Goal: Task Accomplishment & Management: Manage account settings

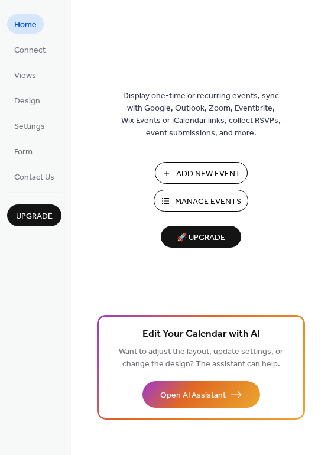
click at [193, 206] on span "Manage Events" at bounding box center [208, 202] width 66 height 12
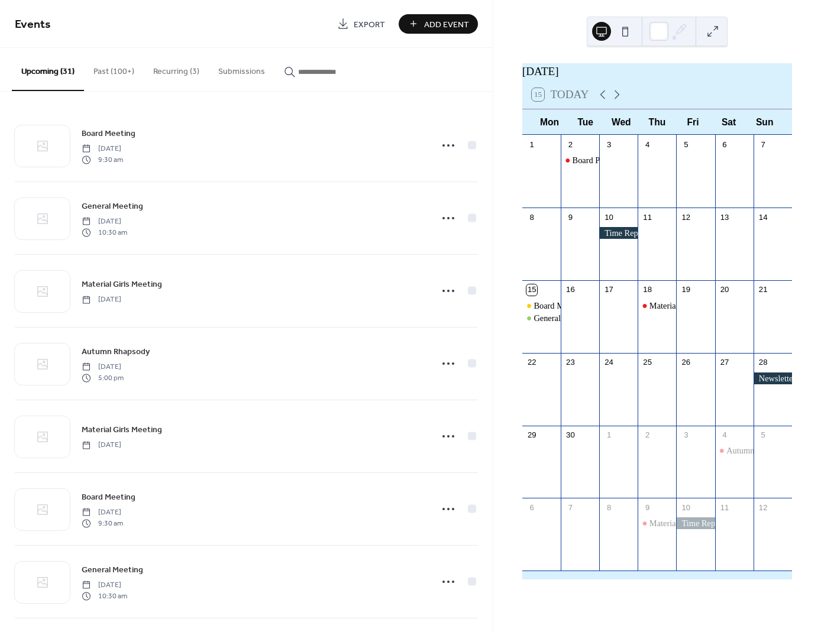
click at [757, 380] on div at bounding box center [773, 379] width 38 height 12
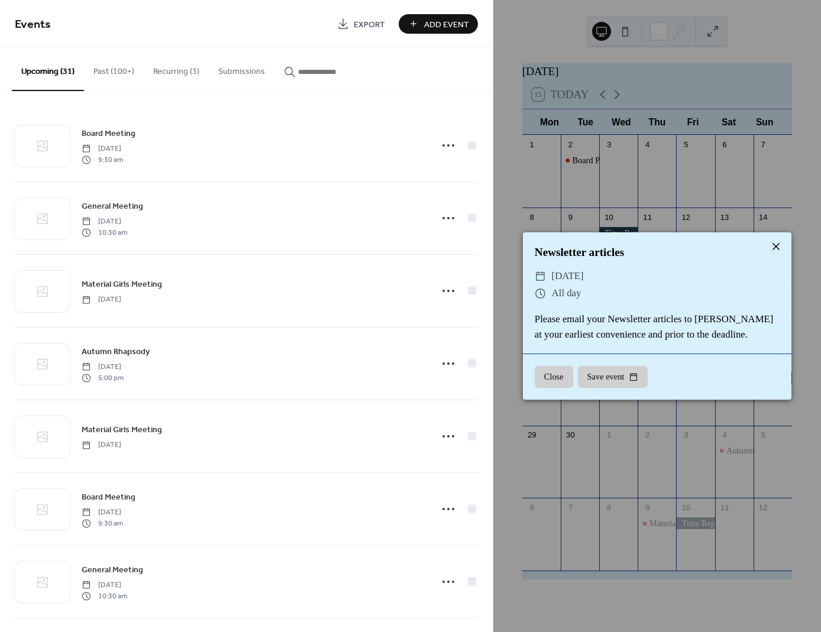
click at [778, 240] on icon at bounding box center [776, 247] width 14 height 14
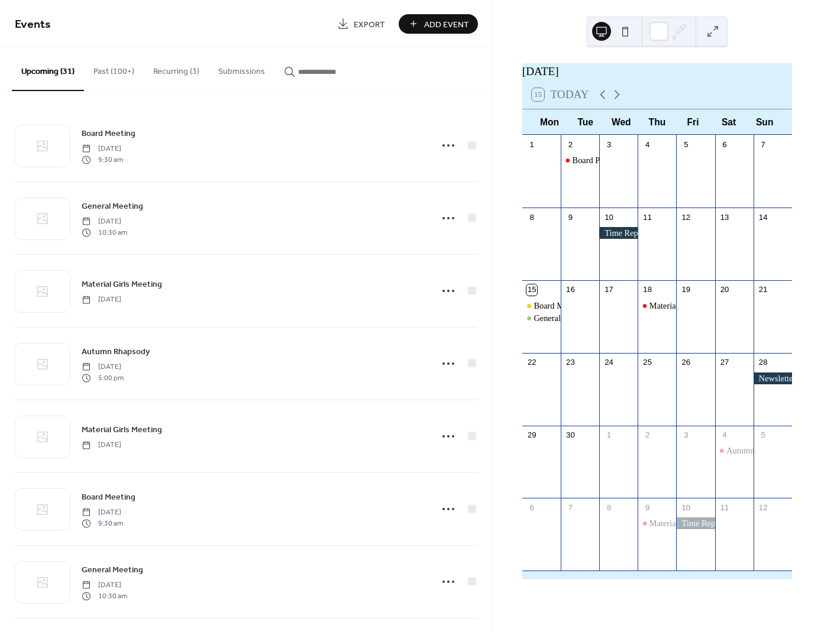
click at [159, 70] on button "Recurring (3)" at bounding box center [176, 69] width 65 height 42
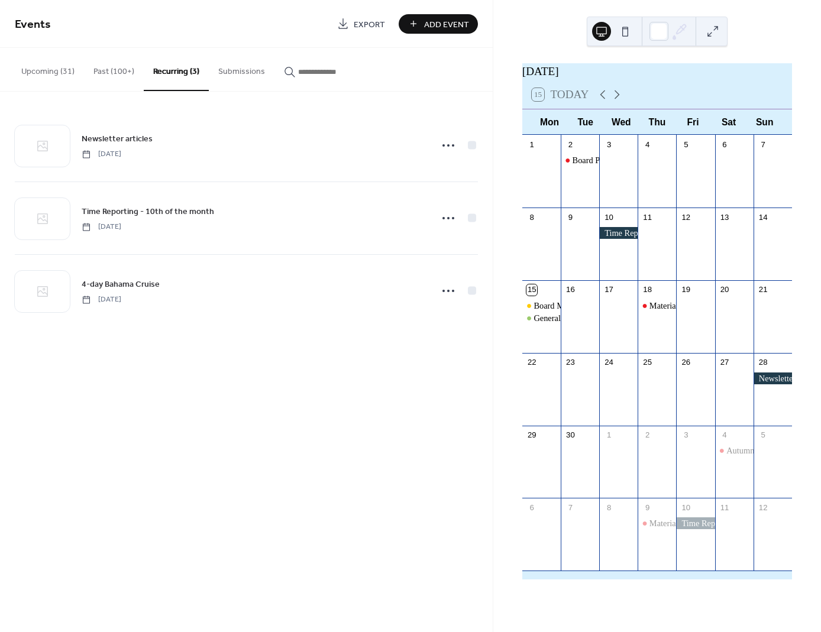
click at [52, 75] on button "Upcoming (31)" at bounding box center [48, 69] width 72 height 42
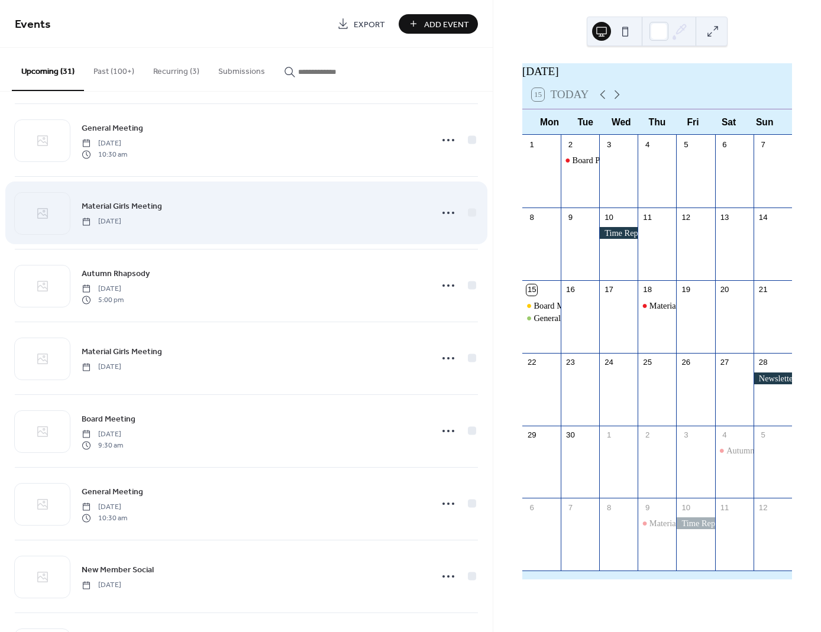
scroll to position [59, 0]
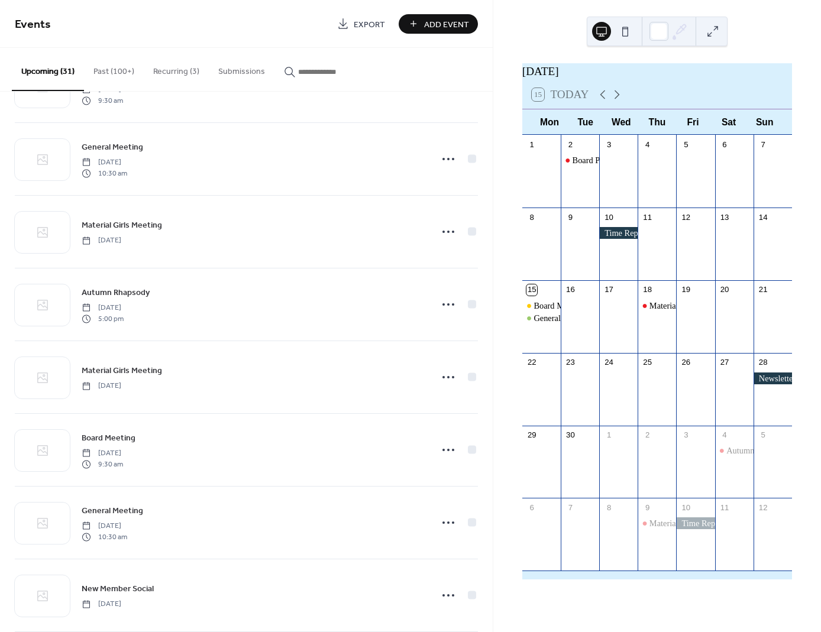
click at [172, 77] on button "Recurring (3)" at bounding box center [176, 69] width 65 height 42
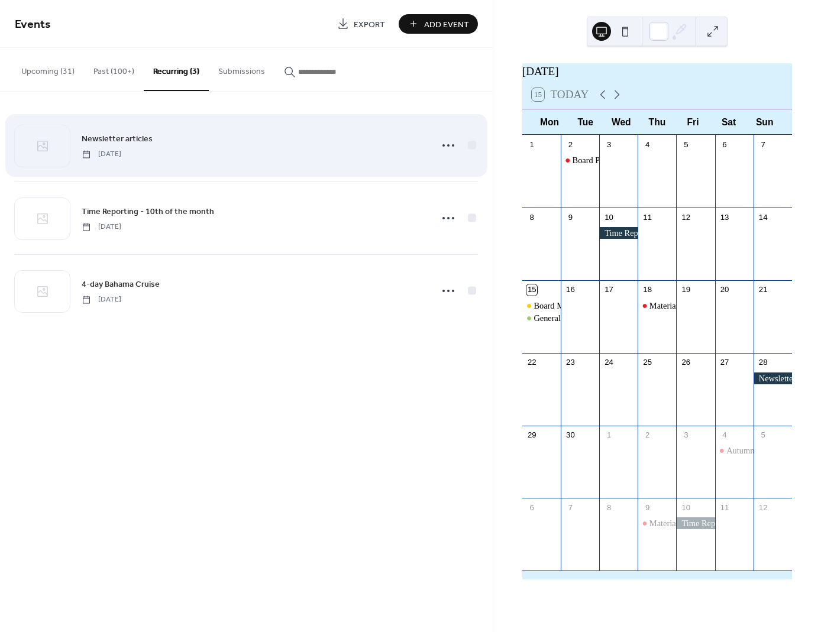
click at [137, 140] on span "Newsletter articles" at bounding box center [117, 139] width 71 height 12
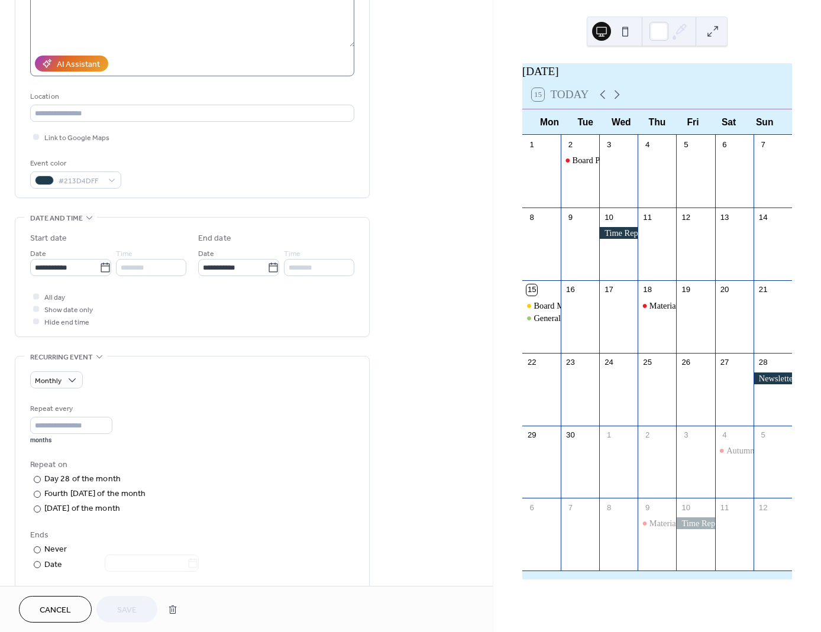
scroll to position [237, 0]
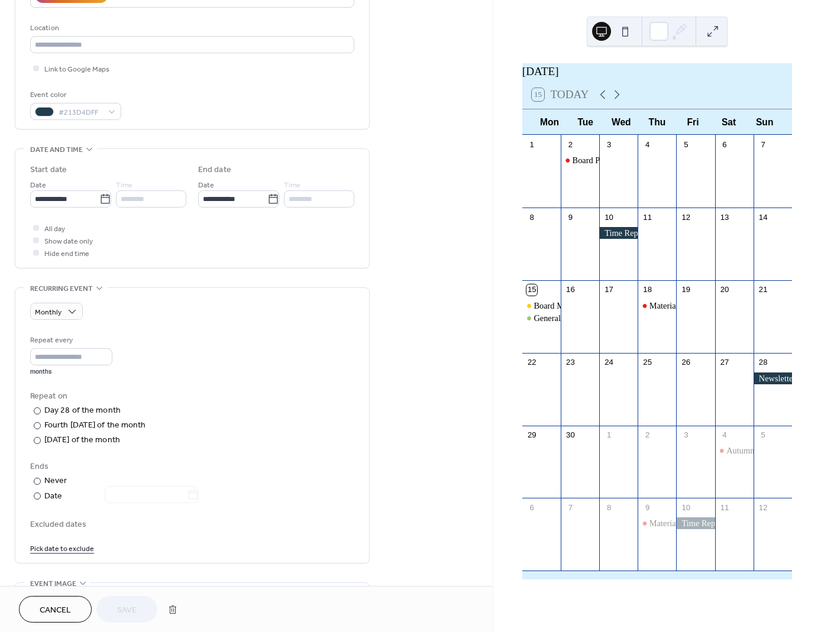
click at [77, 548] on link "Pick date to exclude" at bounding box center [62, 548] width 64 height 12
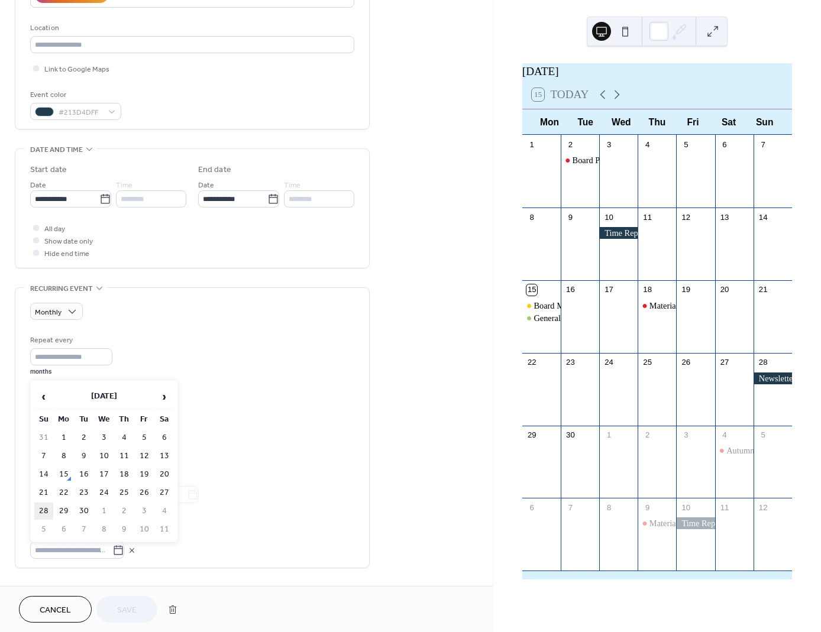
click at [47, 510] on td "28" at bounding box center [43, 511] width 19 height 17
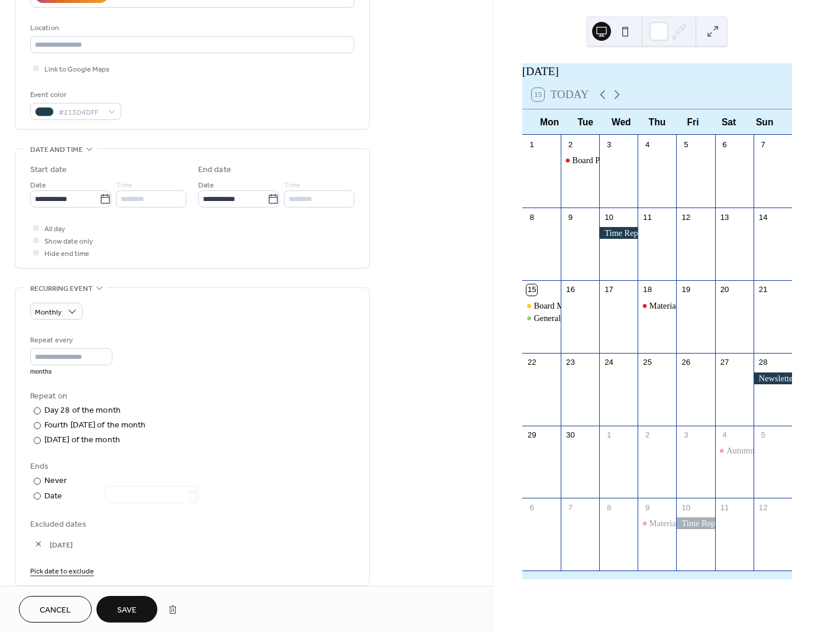
click at [135, 607] on span "Save" at bounding box center [127, 611] width 20 height 12
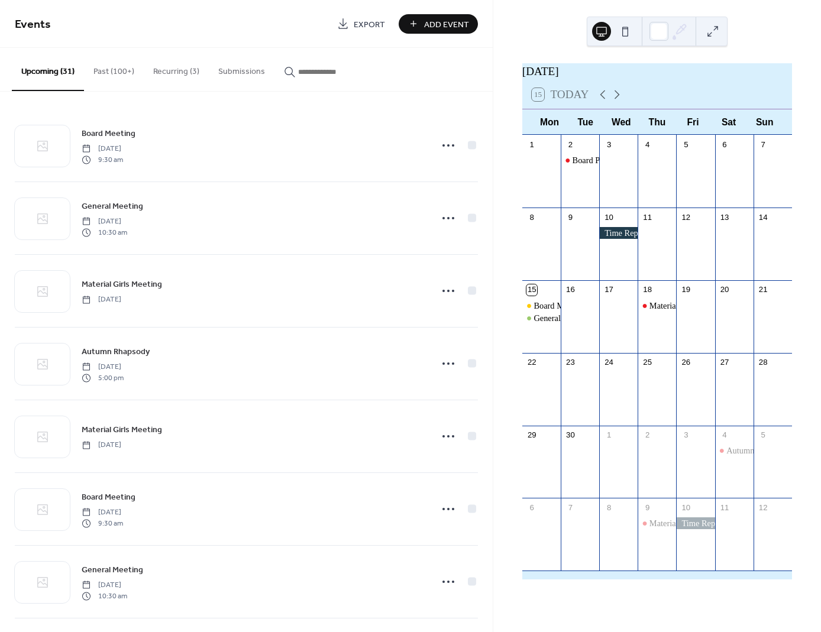
click at [182, 75] on button "Recurring (3)" at bounding box center [176, 69] width 65 height 42
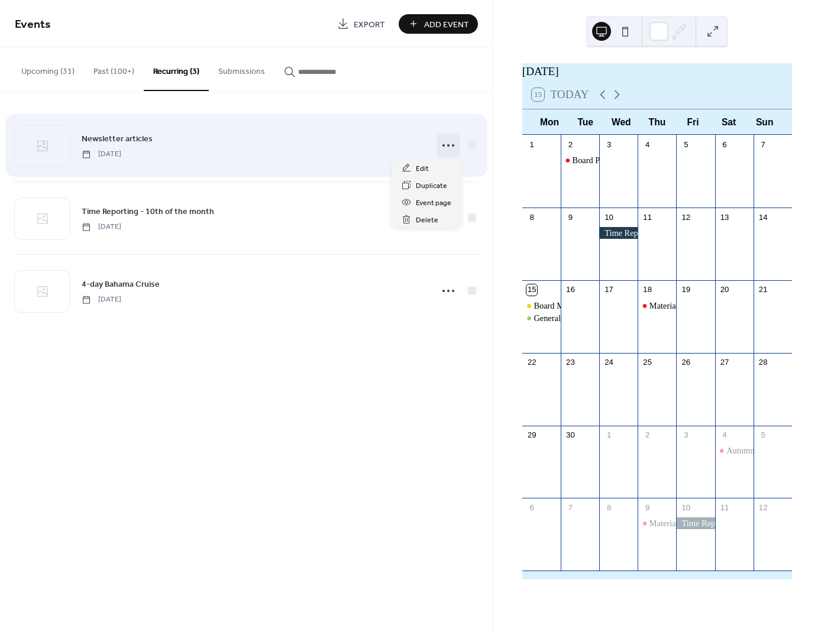
click at [450, 148] on icon at bounding box center [448, 145] width 19 height 19
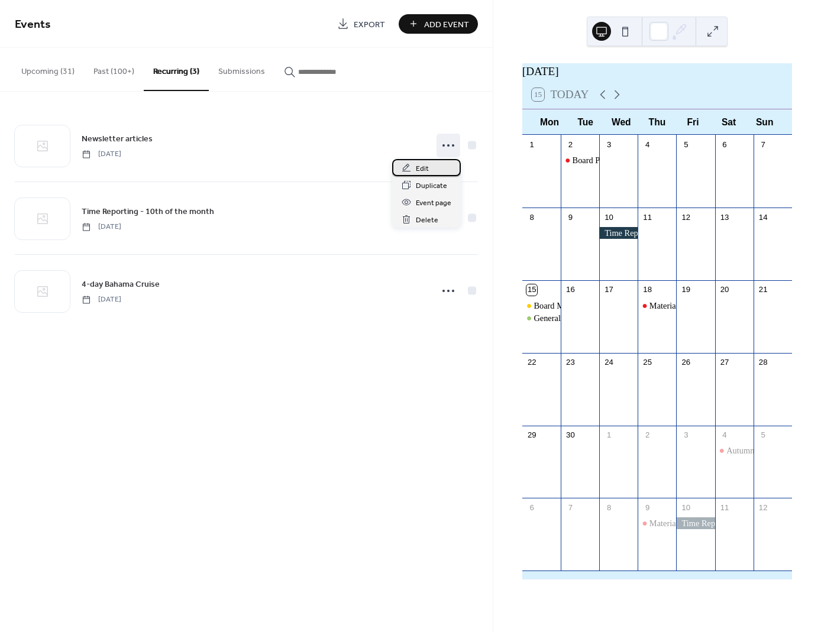
click at [418, 169] on span "Edit" at bounding box center [422, 169] width 13 height 12
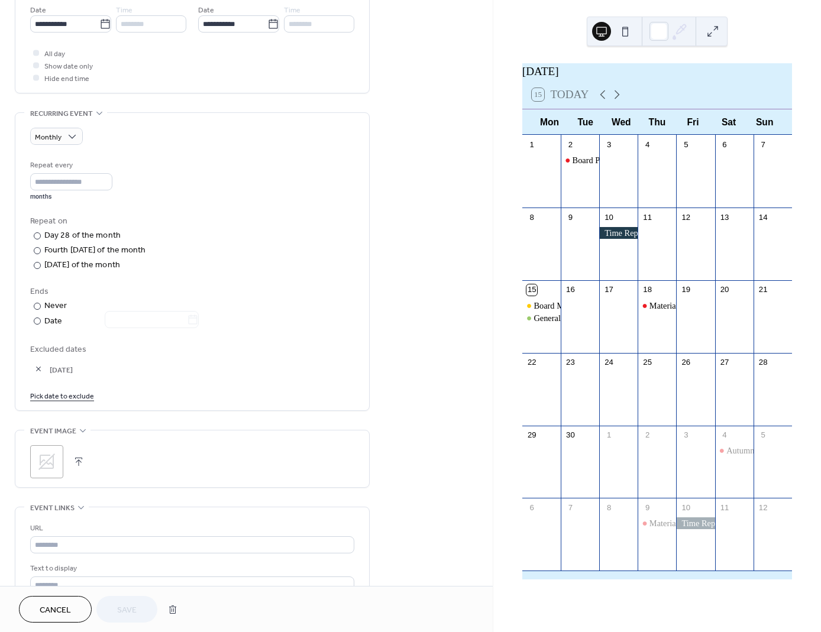
scroll to position [414, 0]
click at [66, 391] on link "Pick date to exclude" at bounding box center [62, 393] width 64 height 12
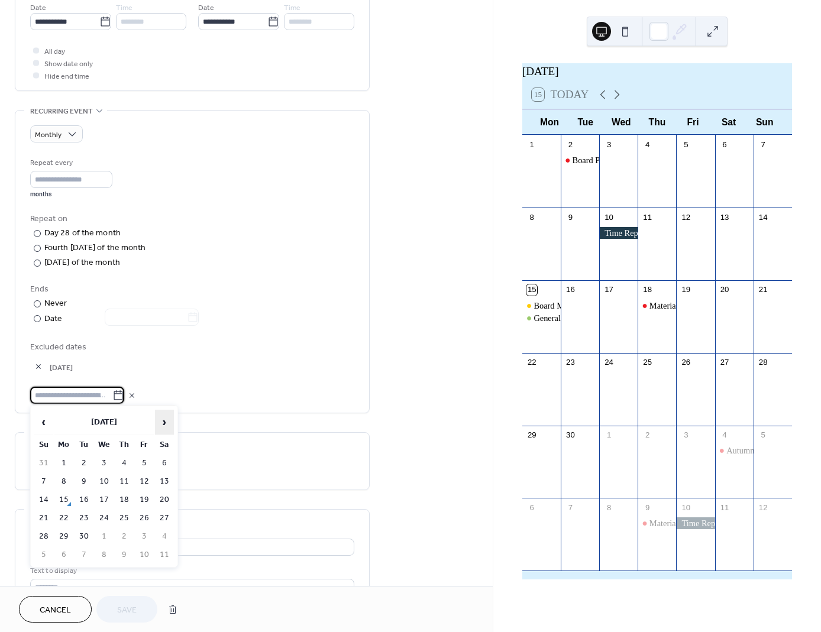
click at [168, 425] on span "›" at bounding box center [165, 423] width 18 height 24
click at [65, 537] on td "27" at bounding box center [63, 536] width 19 height 17
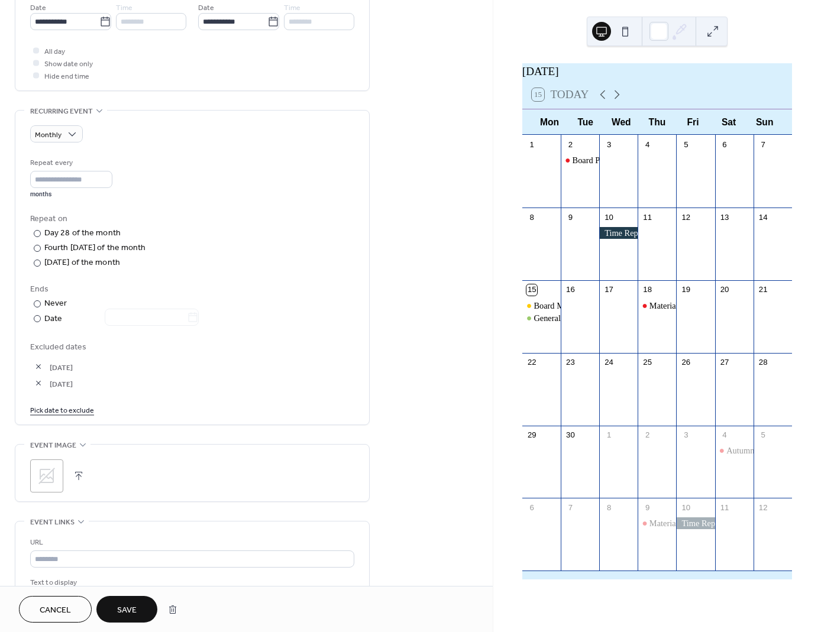
click at [124, 609] on span "Save" at bounding box center [127, 611] width 20 height 12
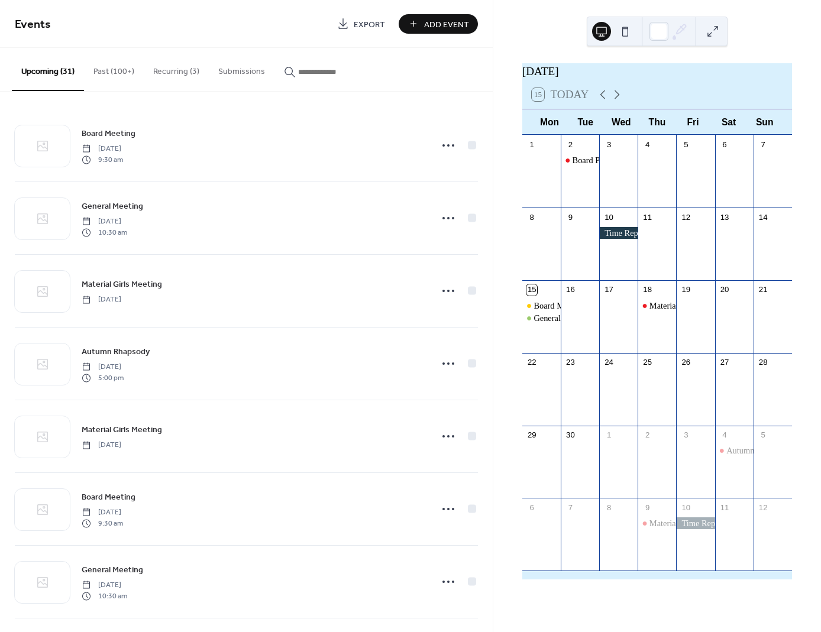
click at [442, 20] on span "Add Event" at bounding box center [446, 24] width 45 height 12
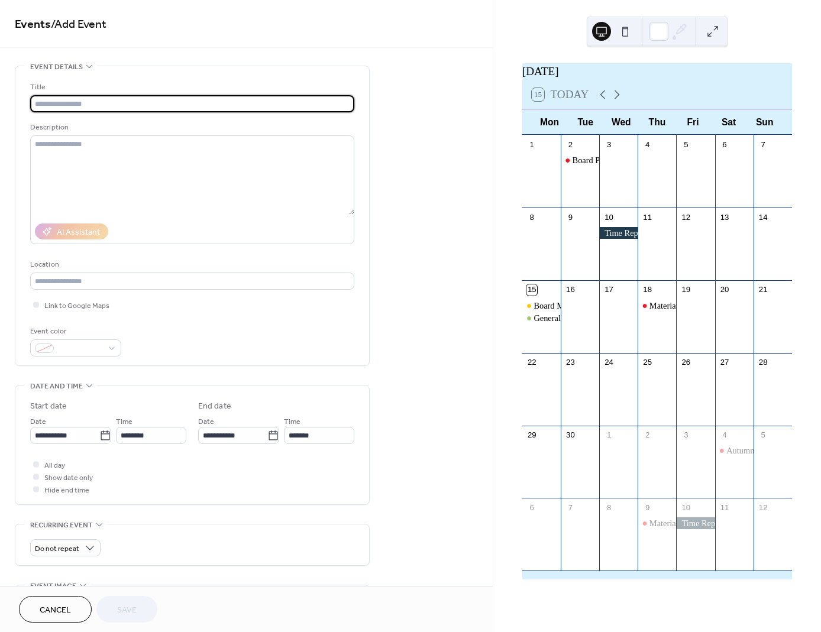
click at [137, 108] on input "text" at bounding box center [192, 103] width 324 height 17
type input "**********"
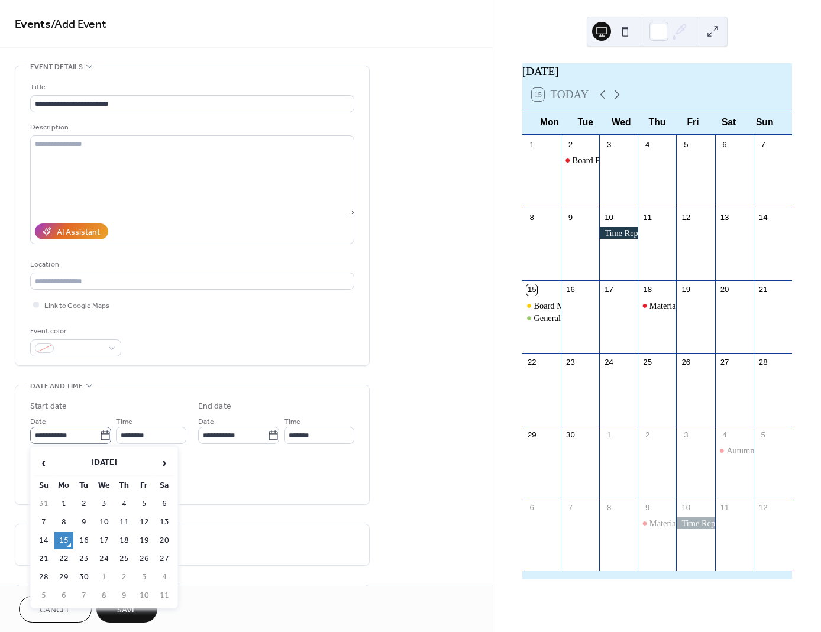
click at [104, 433] on icon at bounding box center [105, 436] width 12 height 12
click at [99, 433] on input "**********" at bounding box center [64, 435] width 69 height 17
click at [144, 538] on td "19" at bounding box center [144, 540] width 19 height 17
type input "**********"
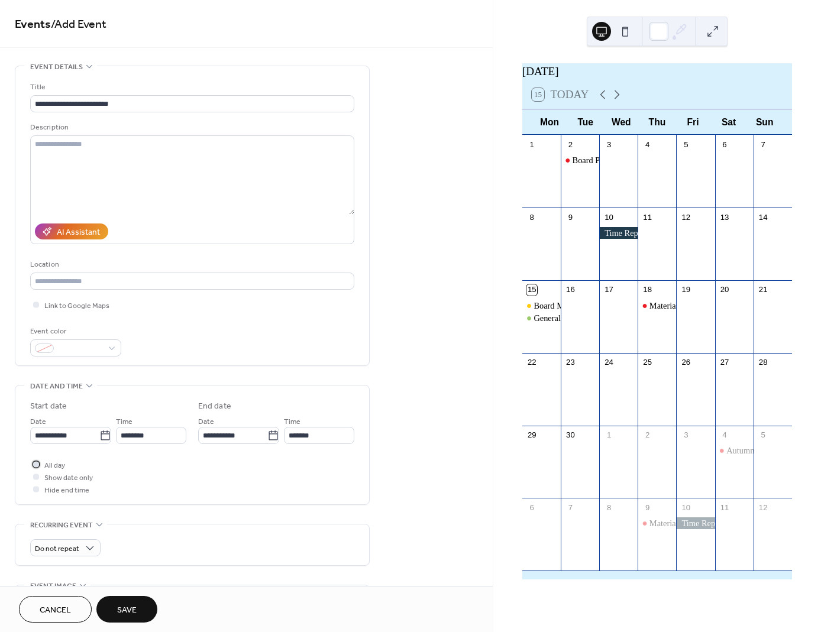
click at [55, 464] on span "All day" at bounding box center [54, 466] width 21 height 12
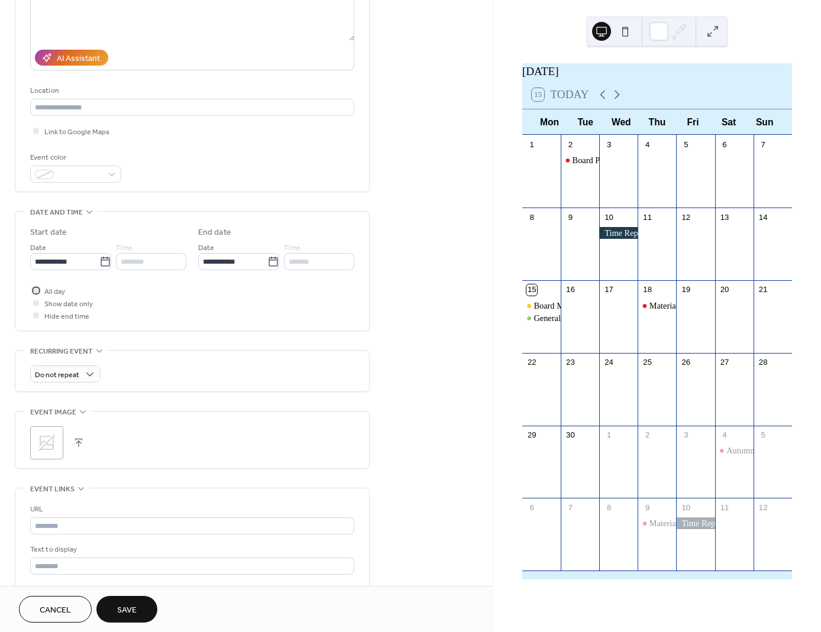
scroll to position [177, 0]
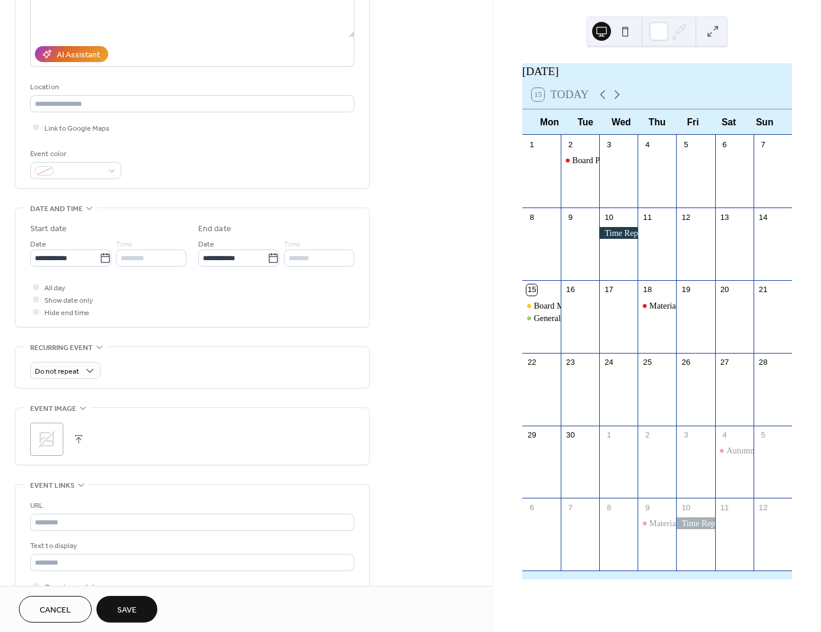
click at [122, 610] on span "Save" at bounding box center [127, 611] width 20 height 12
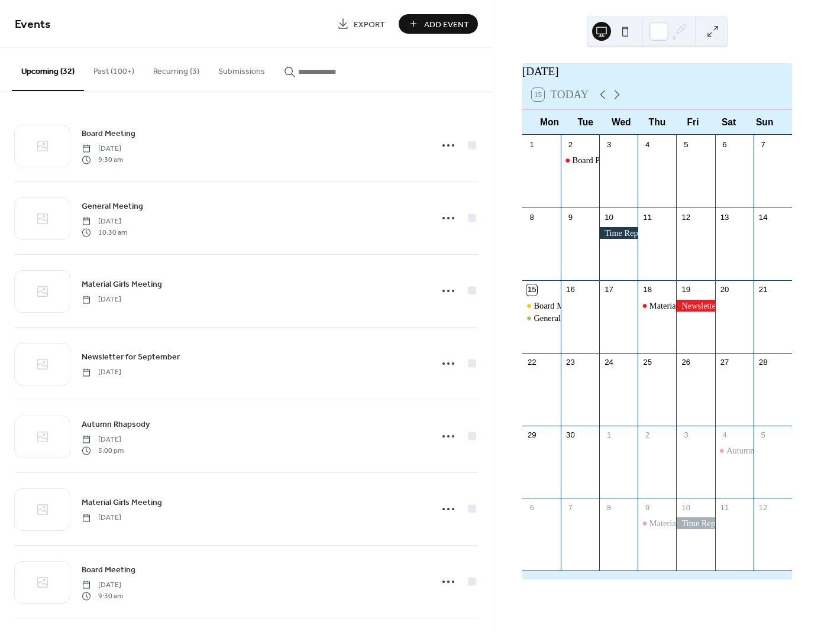
click at [424, 21] on span "Add Event" at bounding box center [446, 24] width 45 height 12
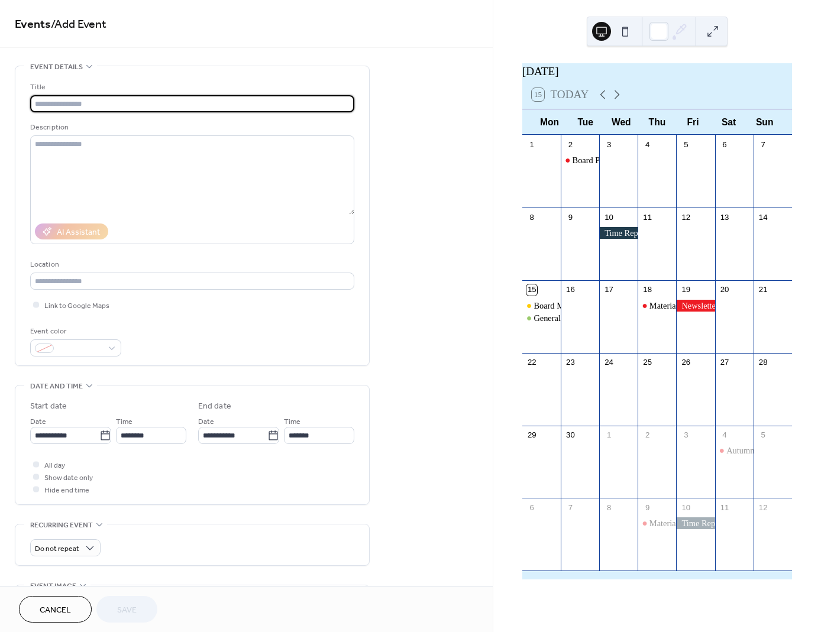
click at [149, 104] on input "text" at bounding box center [192, 103] width 324 height 17
type input "**********"
click at [104, 435] on icon at bounding box center [105, 436] width 12 height 12
click at [99, 435] on input "**********" at bounding box center [64, 435] width 69 height 17
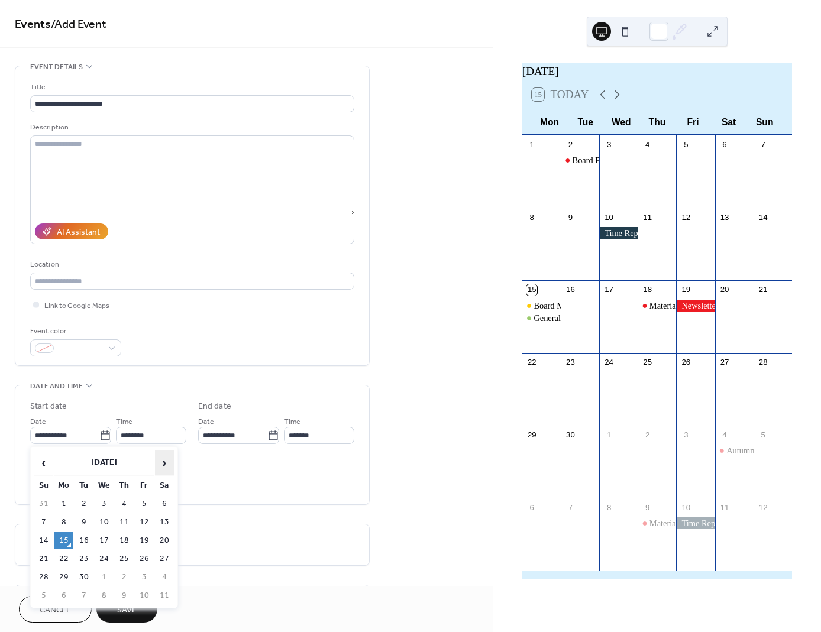
click at [164, 466] on span "›" at bounding box center [165, 463] width 18 height 24
click at [64, 573] on td "27" at bounding box center [63, 577] width 19 height 17
type input "**********"
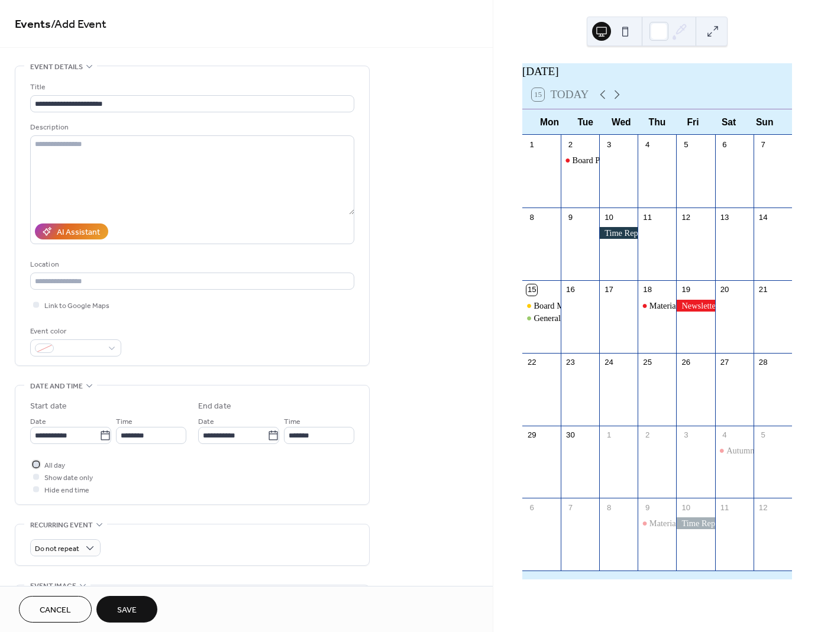
click at [38, 464] on div at bounding box center [36, 464] width 6 height 6
click at [131, 610] on span "Save" at bounding box center [127, 611] width 20 height 12
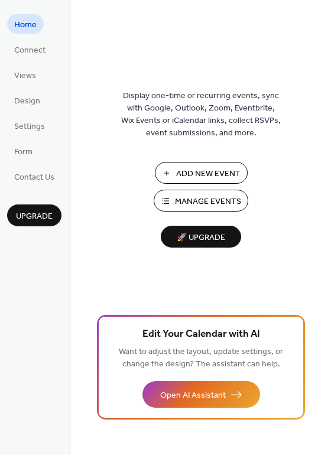
click at [189, 200] on span "Manage Events" at bounding box center [208, 202] width 66 height 12
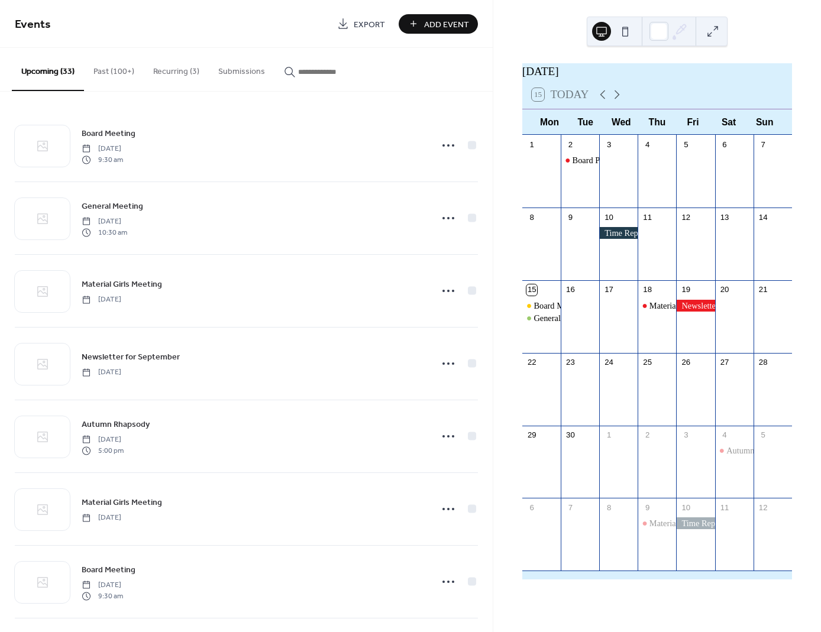
click at [156, 73] on button "Recurring (3)" at bounding box center [176, 69] width 65 height 42
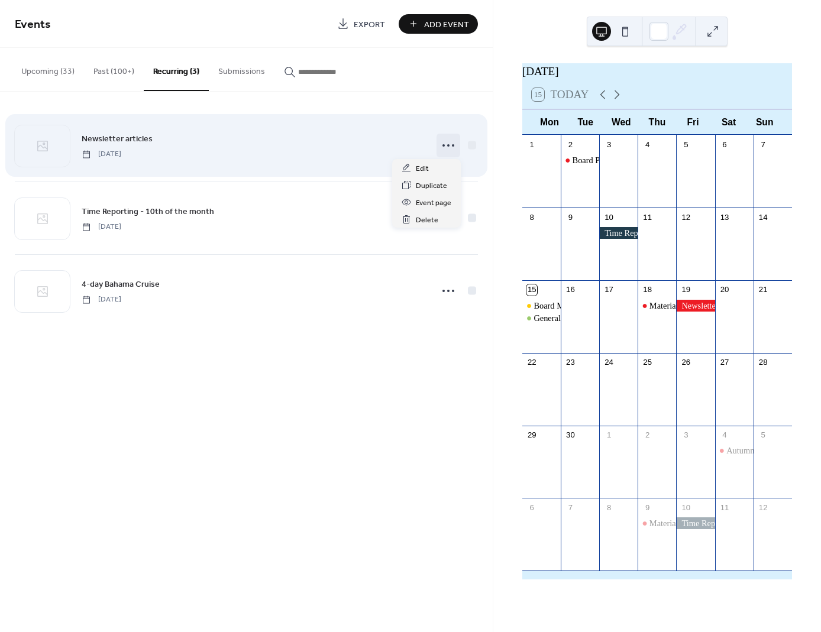
click at [450, 146] on icon at bounding box center [448, 145] width 19 height 19
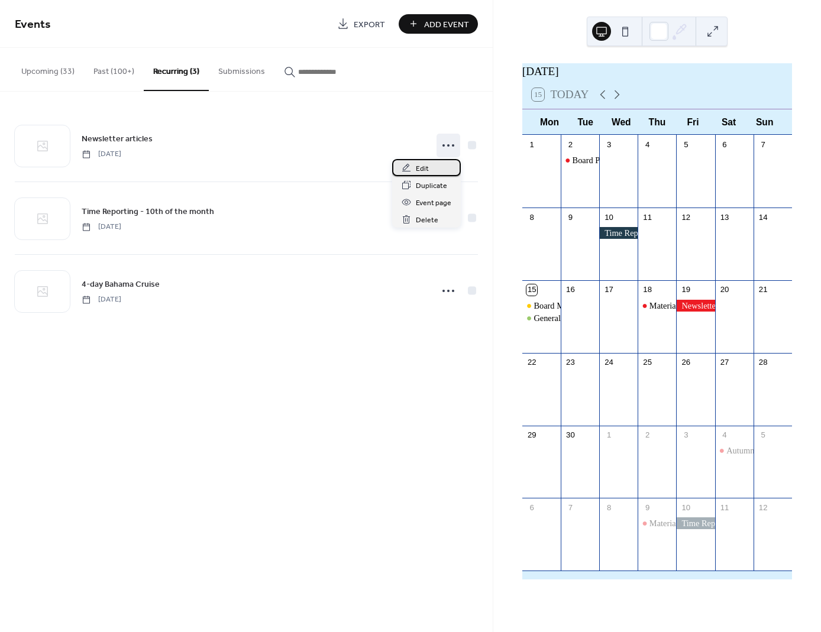
click at [424, 170] on span "Edit" at bounding box center [422, 169] width 13 height 12
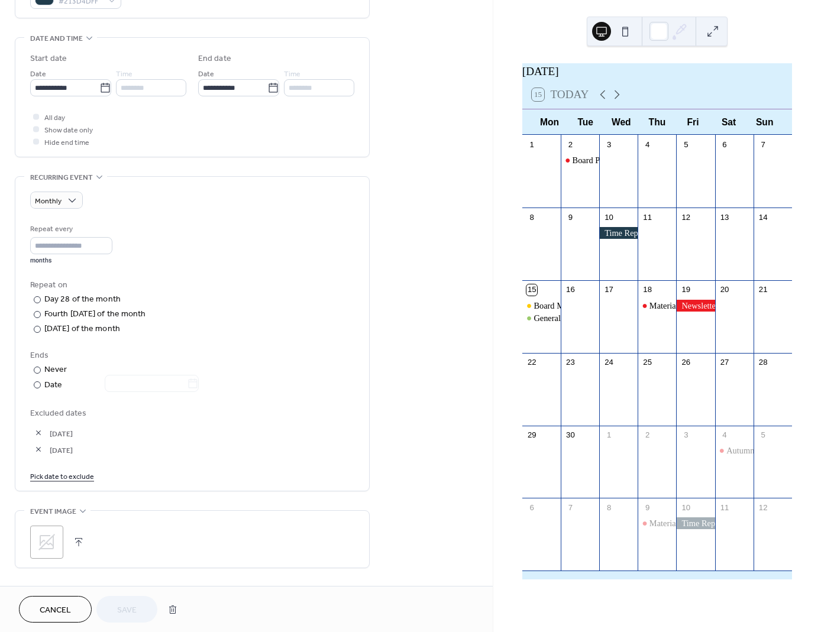
scroll to position [355, 0]
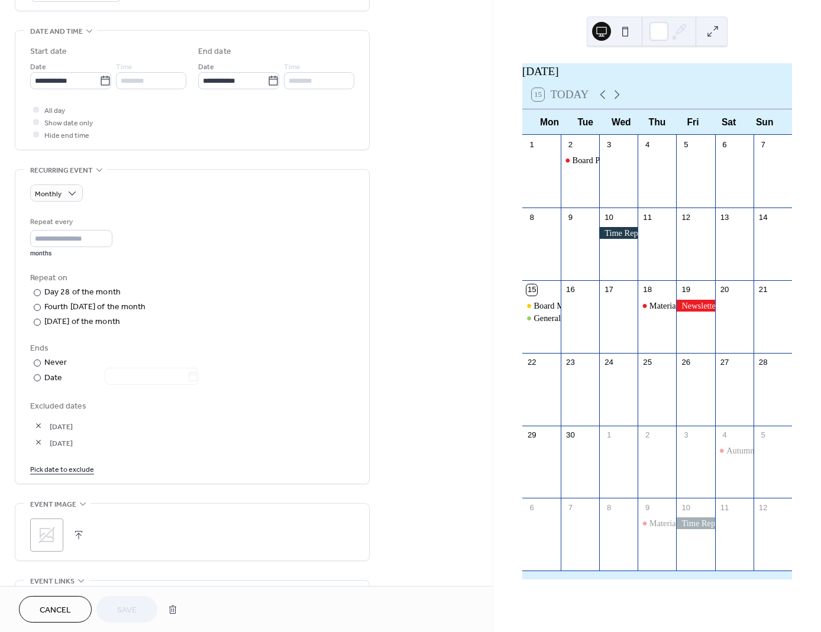
click at [66, 468] on link "Pick date to exclude" at bounding box center [62, 469] width 64 height 12
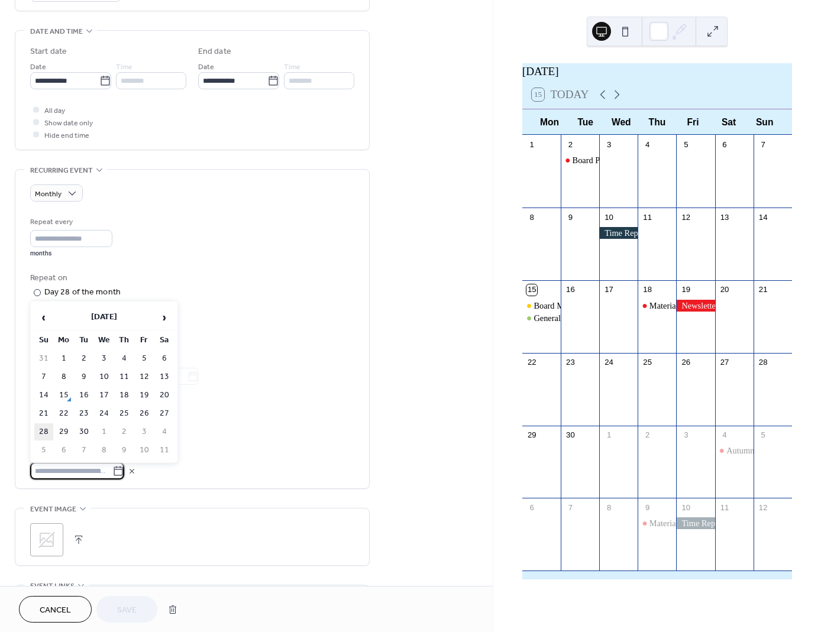
click at [47, 434] on td "28" at bounding box center [43, 432] width 19 height 17
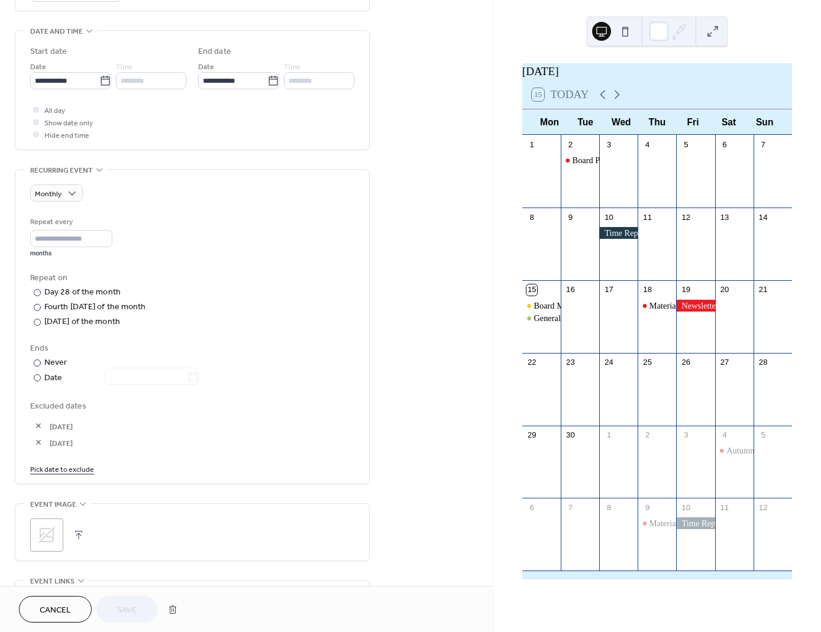
click at [64, 467] on link "Pick date to exclude" at bounding box center [62, 469] width 64 height 12
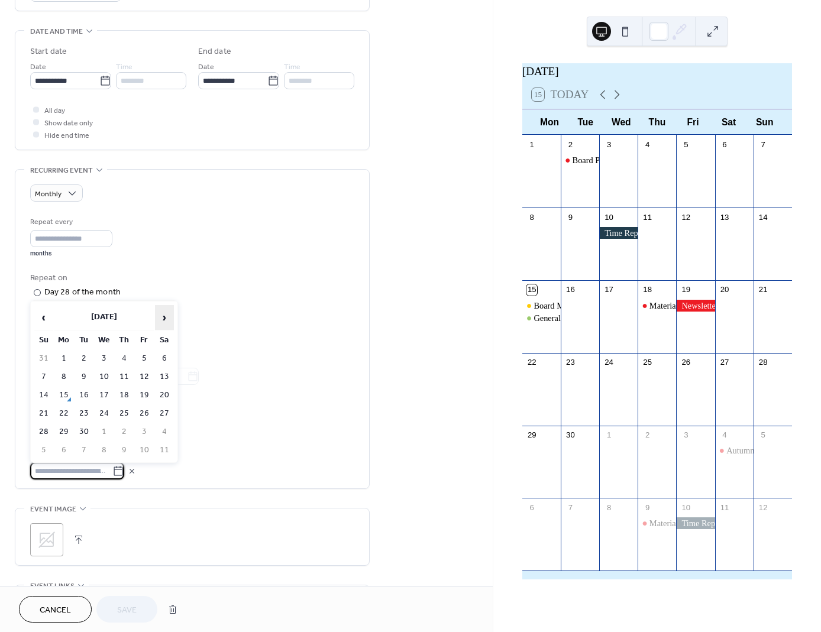
click at [160, 319] on span "›" at bounding box center [165, 318] width 18 height 24
click at [86, 429] on td "28" at bounding box center [84, 432] width 19 height 17
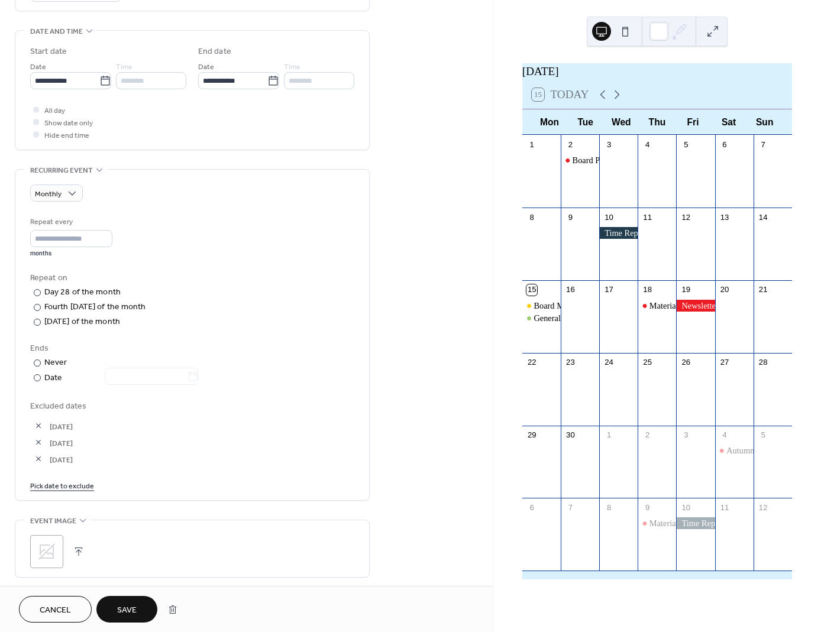
click at [40, 443] on button "button" at bounding box center [38, 442] width 17 height 17
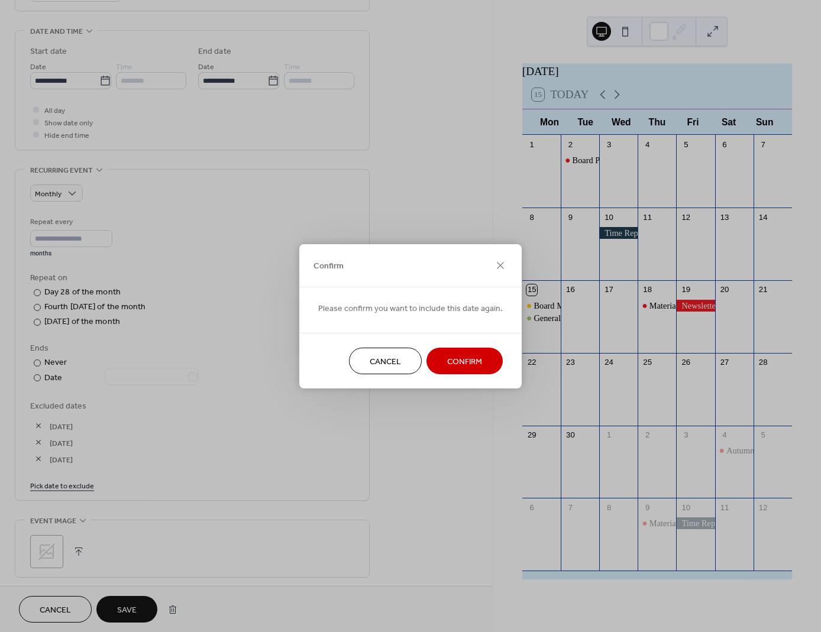
click at [462, 358] on span "Confirm" at bounding box center [464, 362] width 35 height 12
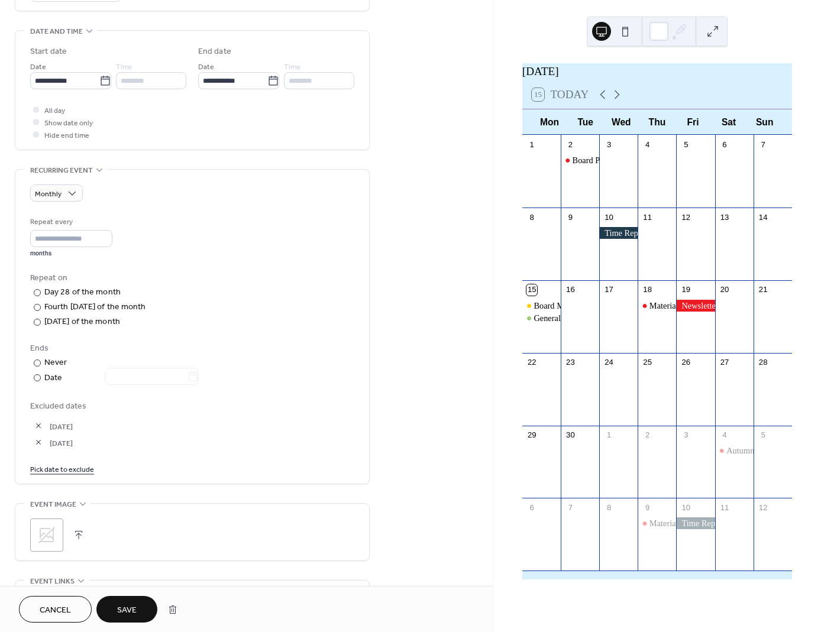
click at [136, 605] on span "Save" at bounding box center [127, 611] width 20 height 12
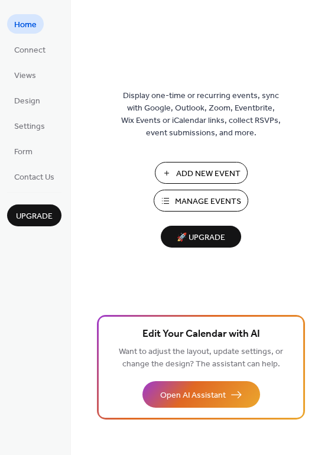
click at [203, 199] on span "Manage Events" at bounding box center [208, 202] width 66 height 12
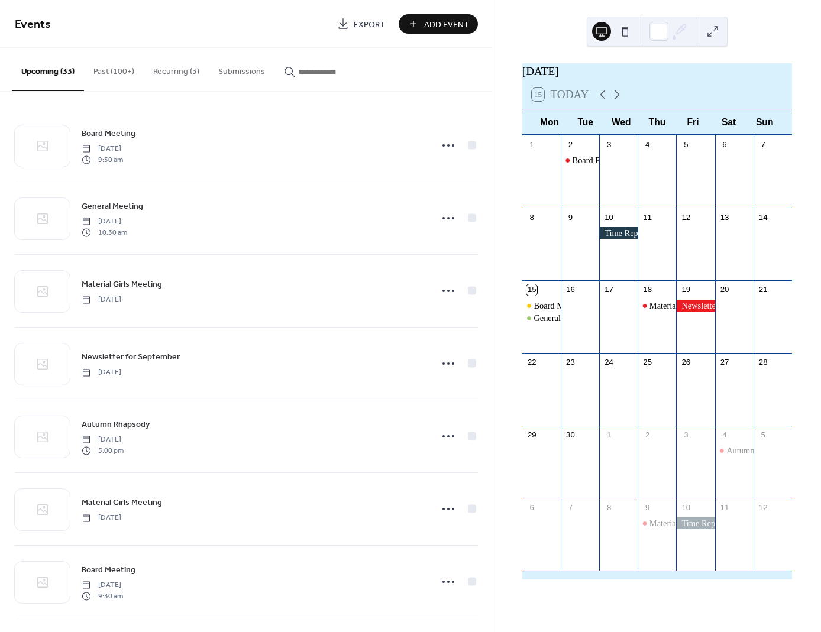
click at [173, 70] on button "Recurring (3)" at bounding box center [176, 69] width 65 height 42
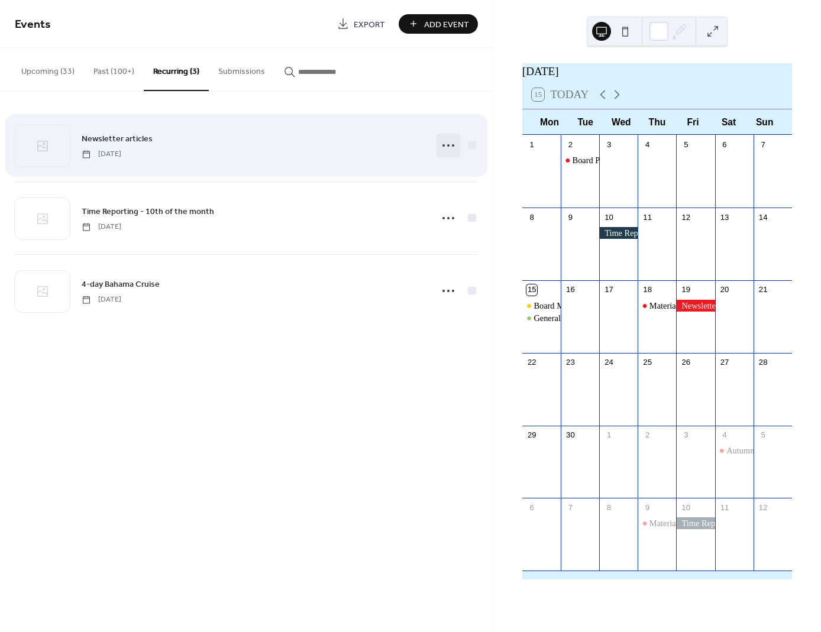
click at [451, 144] on icon at bounding box center [448, 145] width 19 height 19
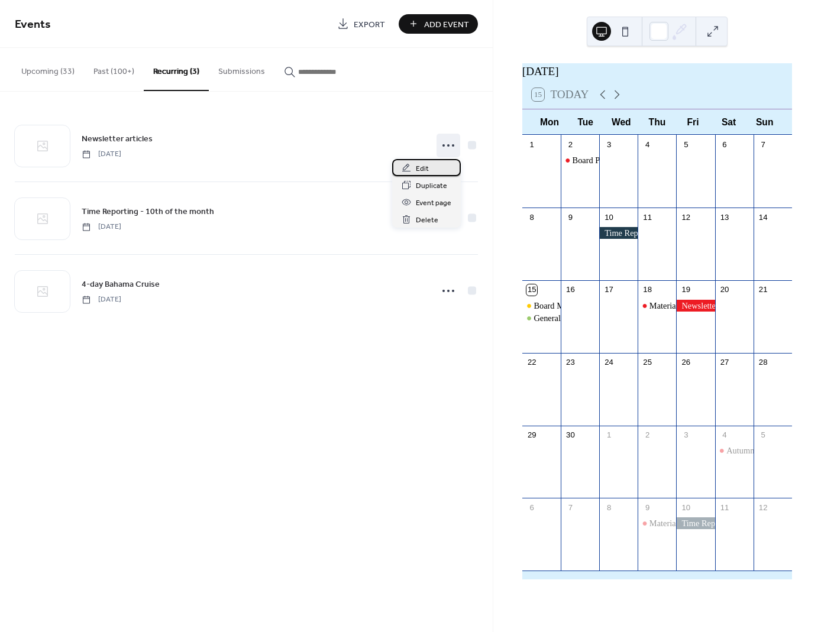
click at [412, 167] on div "Edit" at bounding box center [426, 167] width 69 height 17
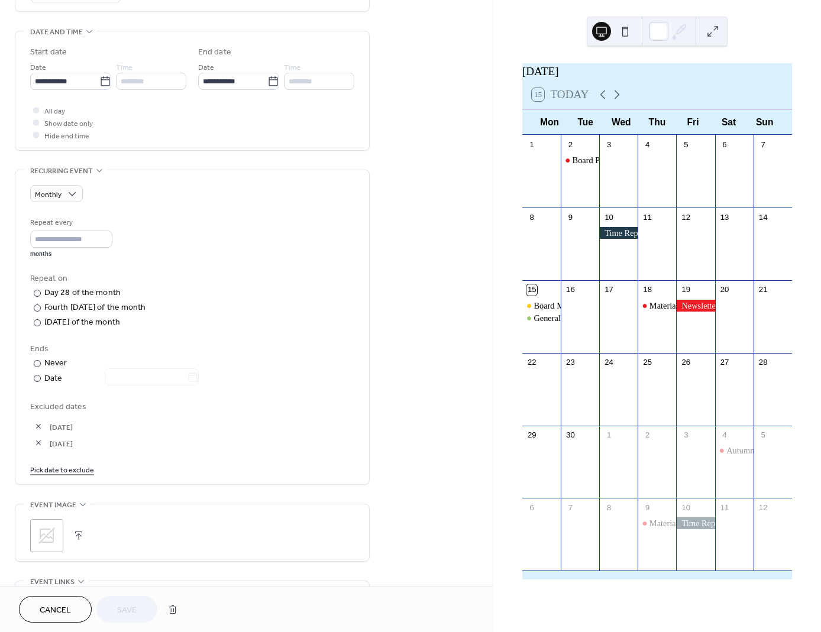
scroll to position [414, 0]
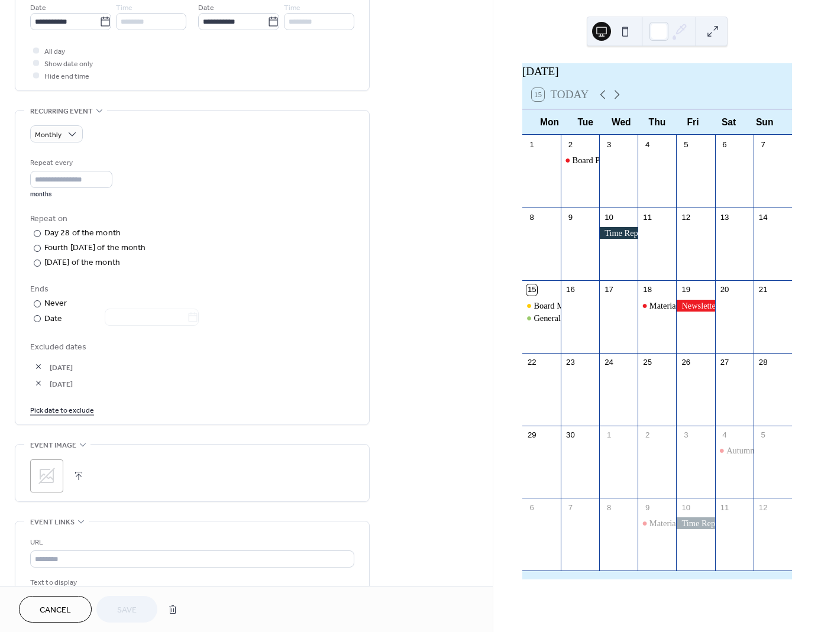
click at [54, 411] on link "Pick date to exclude" at bounding box center [62, 409] width 64 height 12
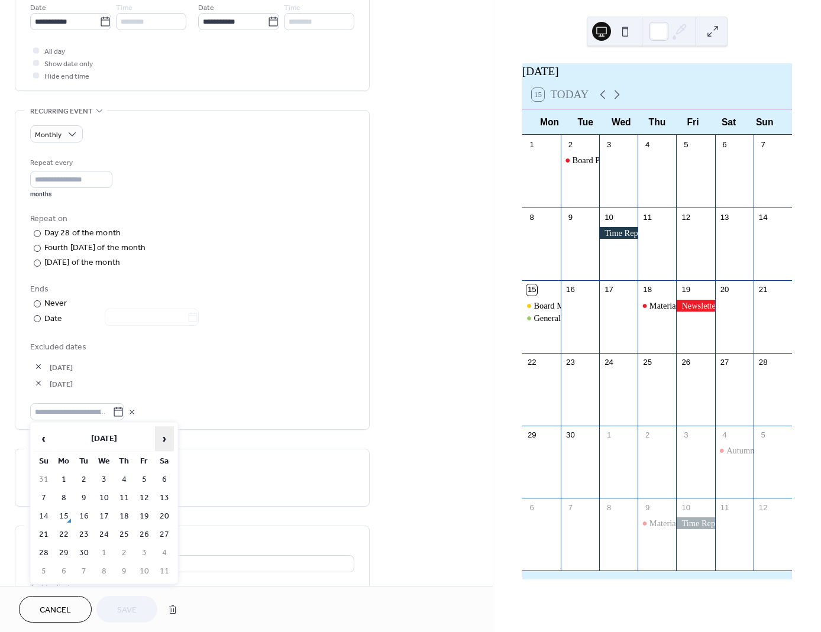
click at [163, 438] on span "›" at bounding box center [165, 439] width 18 height 24
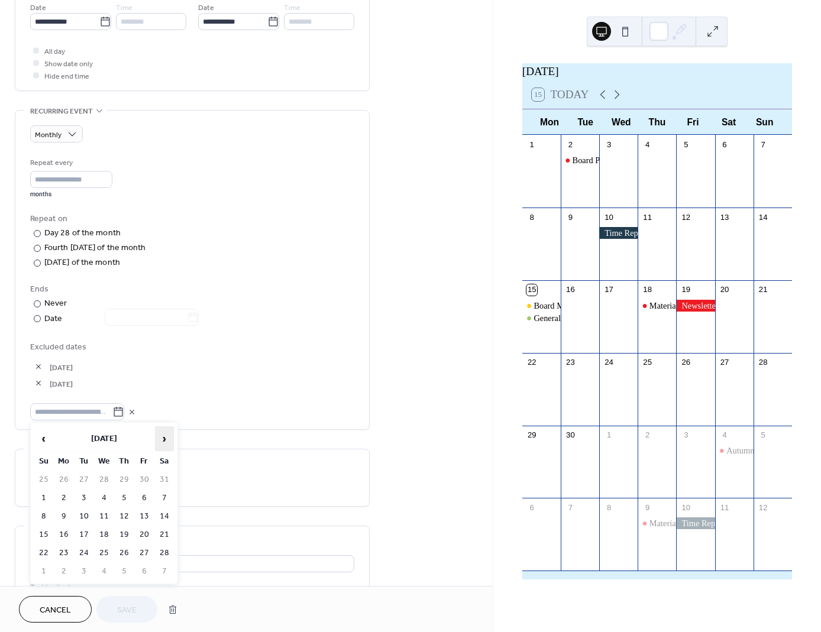
click at [163, 438] on span "›" at bounding box center [165, 439] width 18 height 24
click at [163, 437] on span "›" at bounding box center [165, 439] width 18 height 24
click at [44, 548] on td "28" at bounding box center [43, 553] width 19 height 17
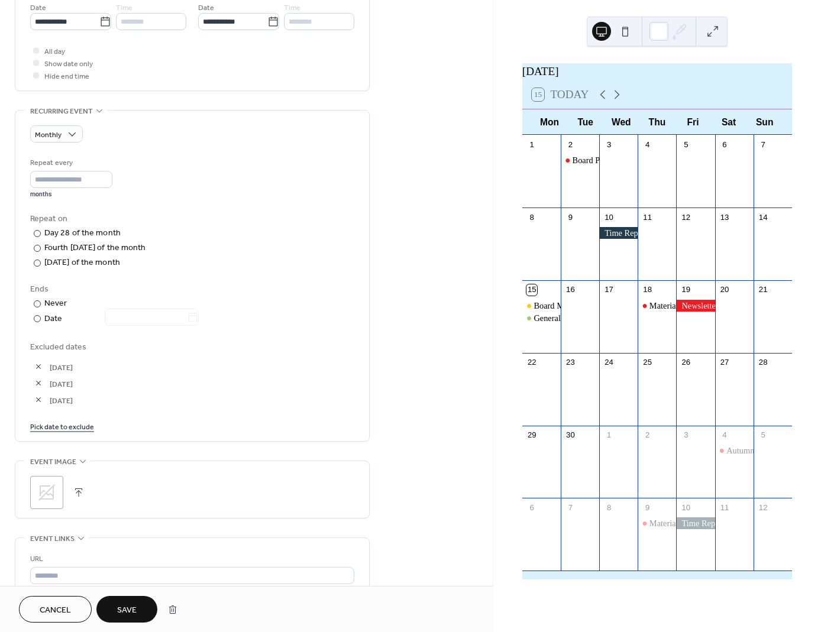
click at [72, 425] on link "Pick date to exclude" at bounding box center [62, 426] width 64 height 12
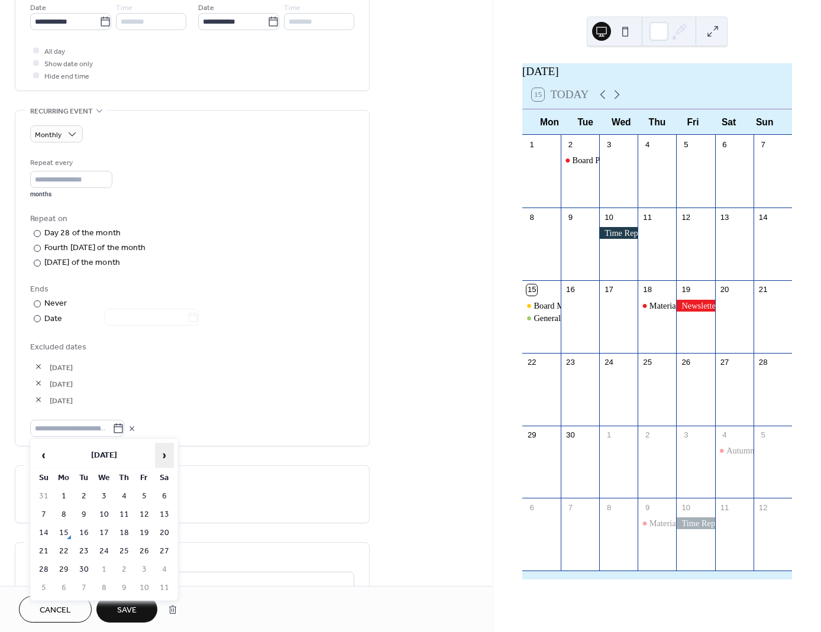
click at [164, 455] on span "›" at bounding box center [165, 456] width 18 height 24
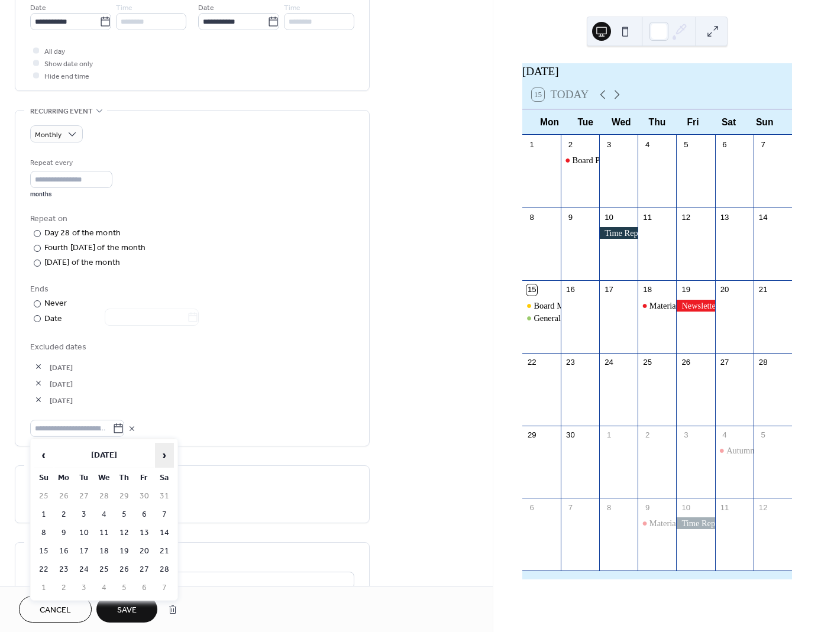
click at [164, 455] on span "›" at bounding box center [165, 456] width 18 height 24
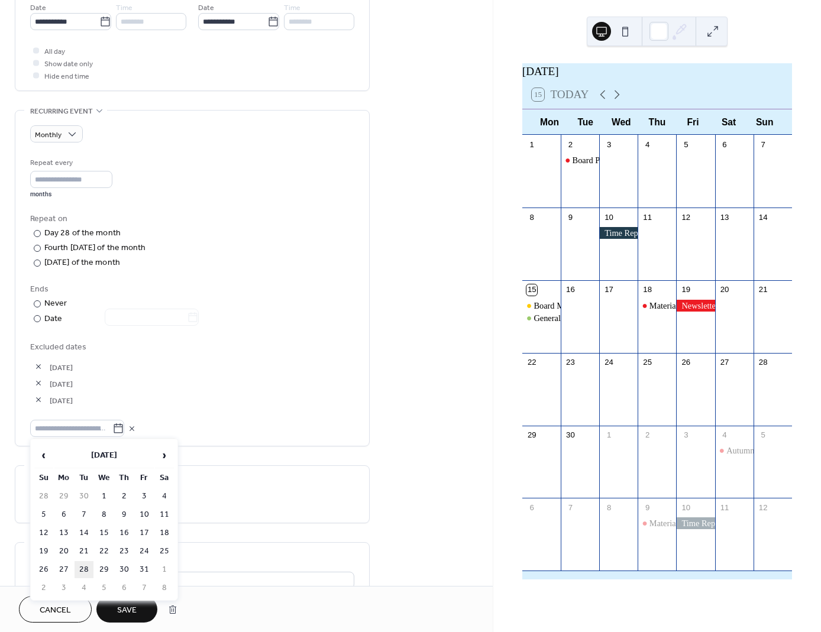
click at [85, 565] on td "28" at bounding box center [84, 569] width 19 height 17
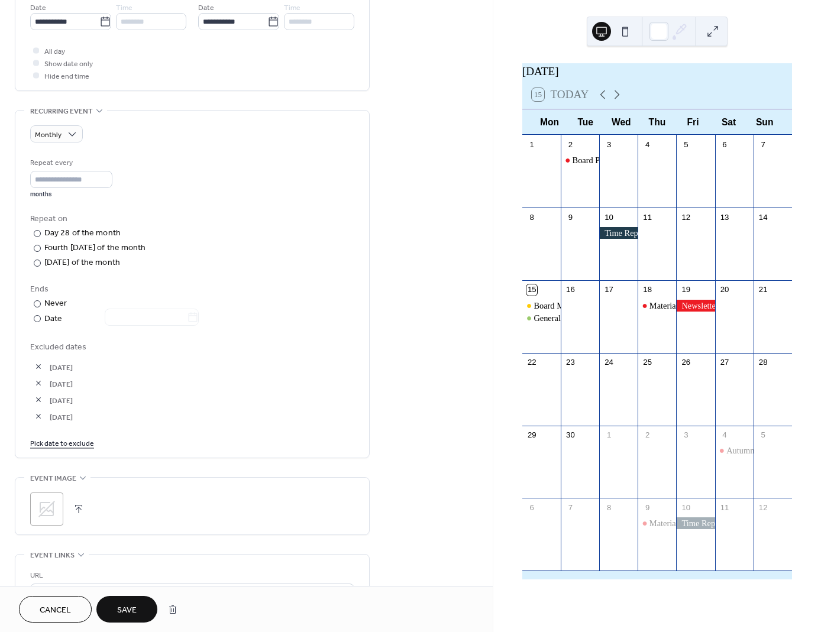
click at [72, 439] on link "Pick date to exclude" at bounding box center [62, 443] width 64 height 12
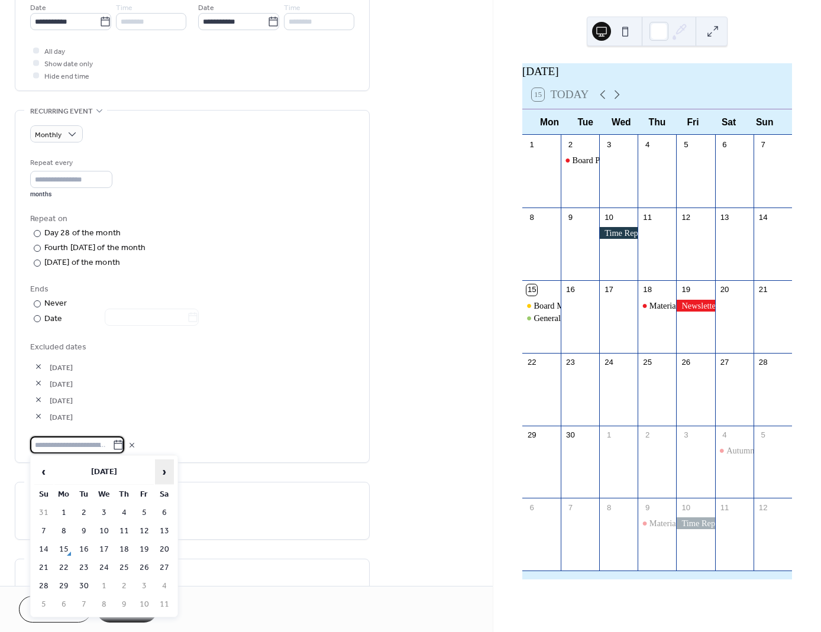
click at [164, 472] on span "›" at bounding box center [165, 472] width 18 height 24
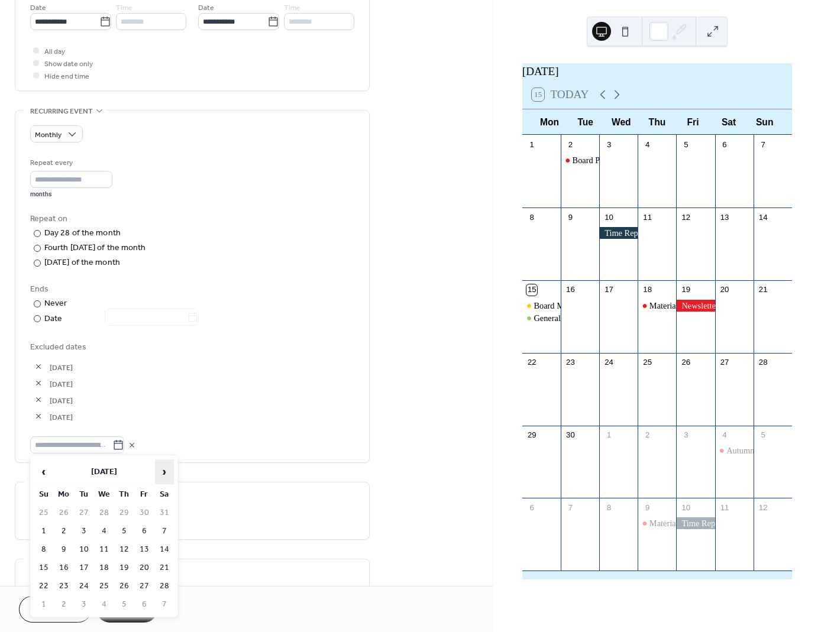
click at [164, 472] on span "›" at bounding box center [165, 472] width 18 height 24
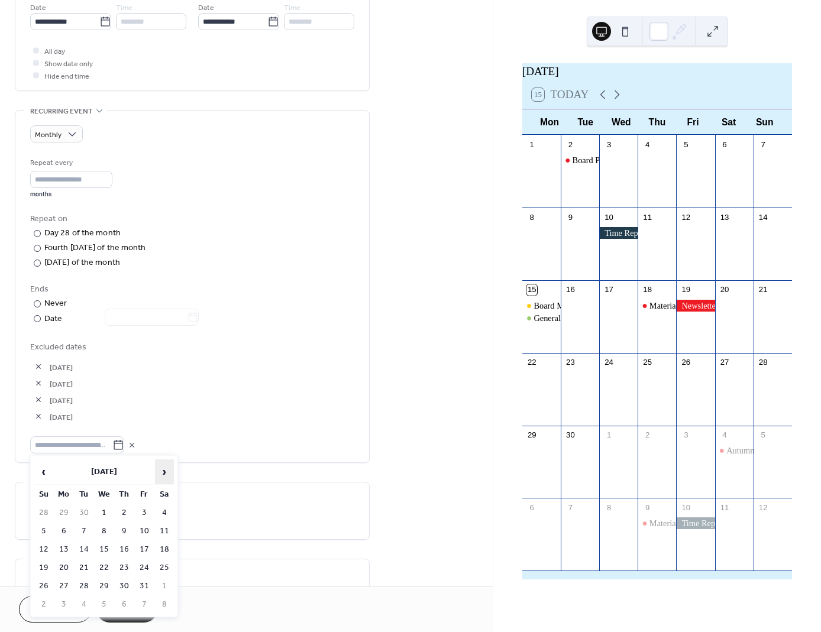
click at [164, 471] on span "›" at bounding box center [165, 472] width 18 height 24
click at [141, 582] on td "28" at bounding box center [144, 586] width 19 height 17
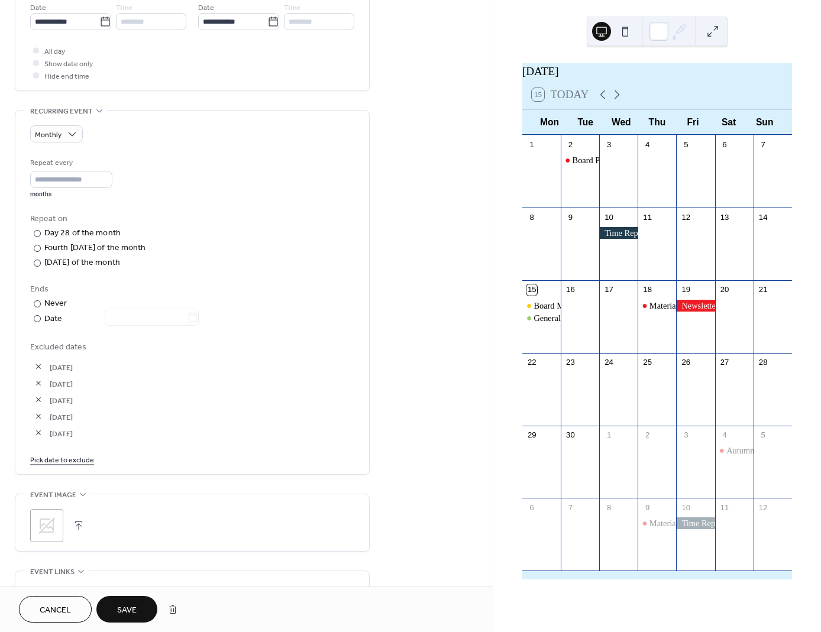
click at [119, 608] on span "Save" at bounding box center [127, 611] width 20 height 12
